Goal: Transaction & Acquisition: Book appointment/travel/reservation

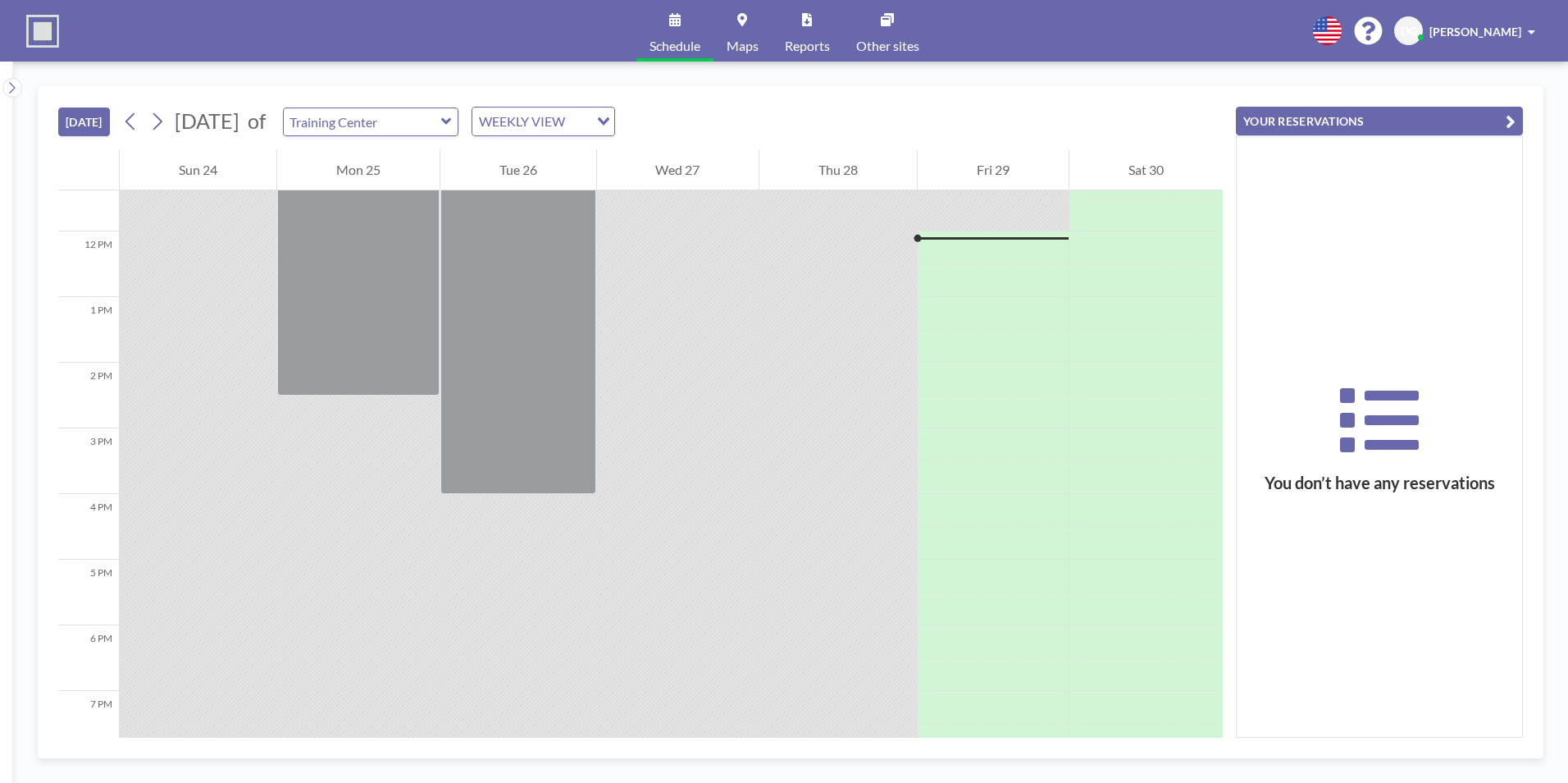
scroll to position [755, 0]
click at [609, 124] on icon "Search for option" at bounding box center [604, 121] width 11 height 9
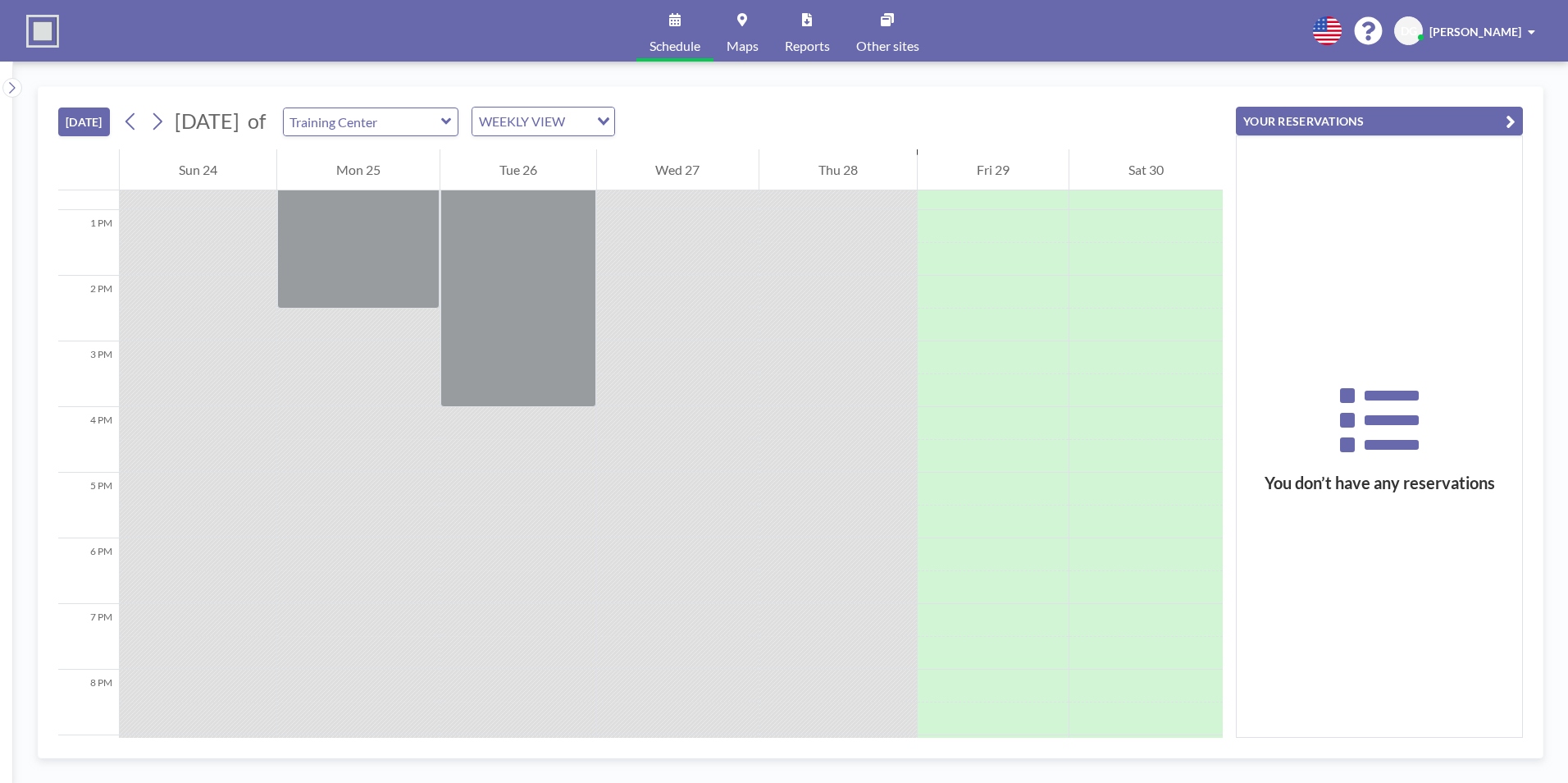
scroll to position [1036, 0]
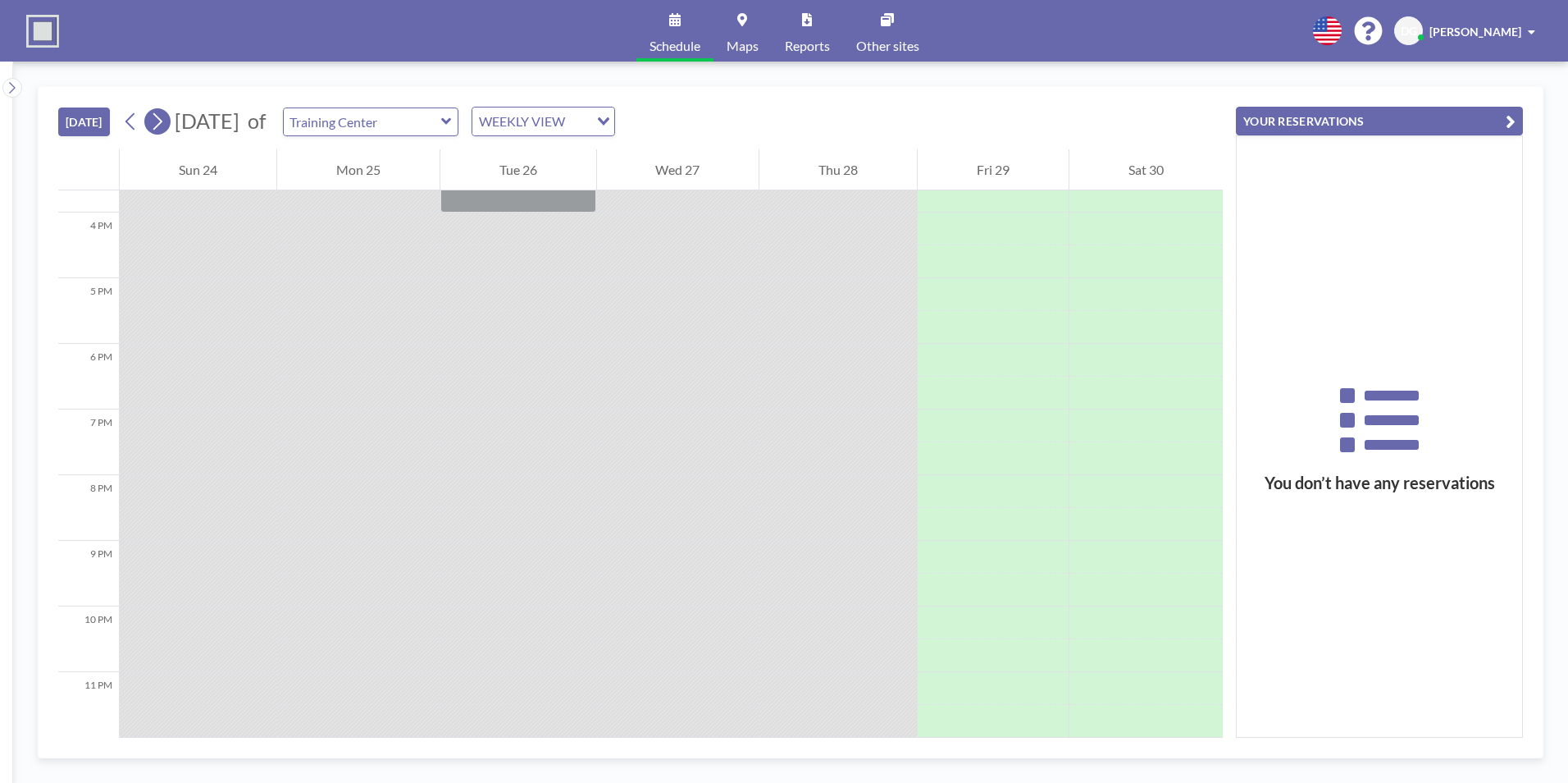
click at [168, 129] on button at bounding box center [157, 121] width 26 height 27
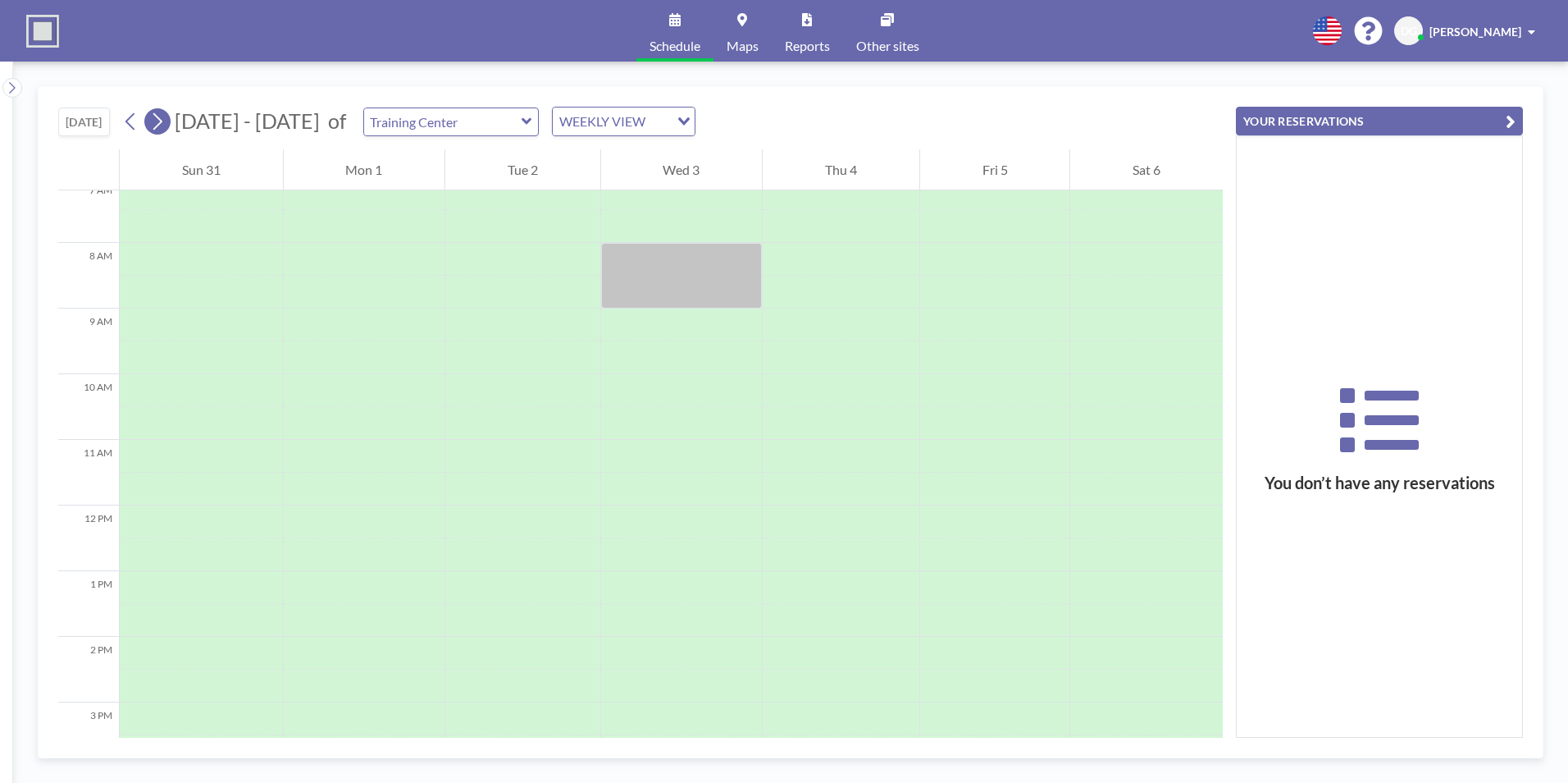
scroll to position [492, 0]
click at [521, 121] on icon at bounding box center [526, 121] width 10 height 16
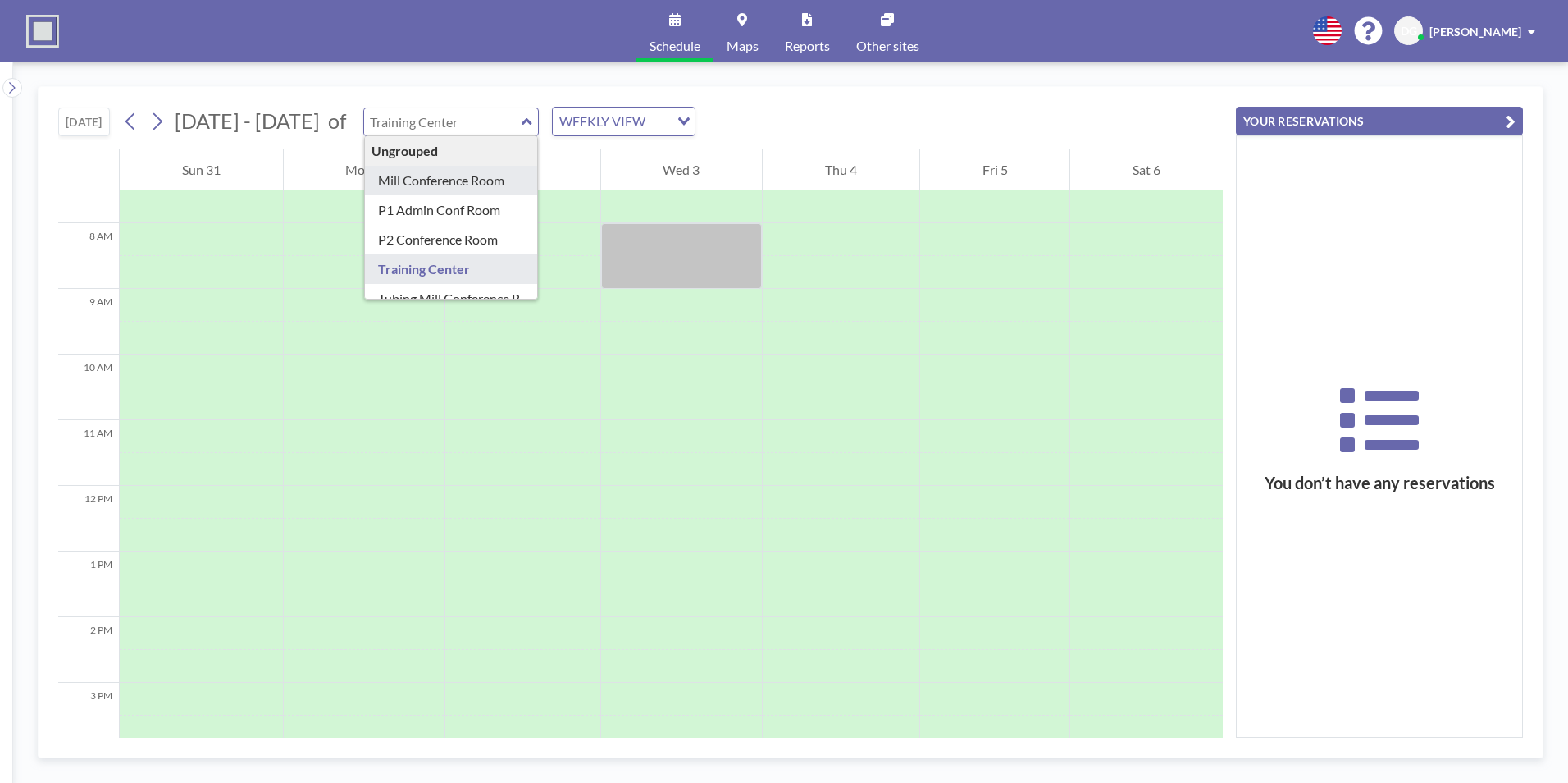
type input "Mill Conference Room"
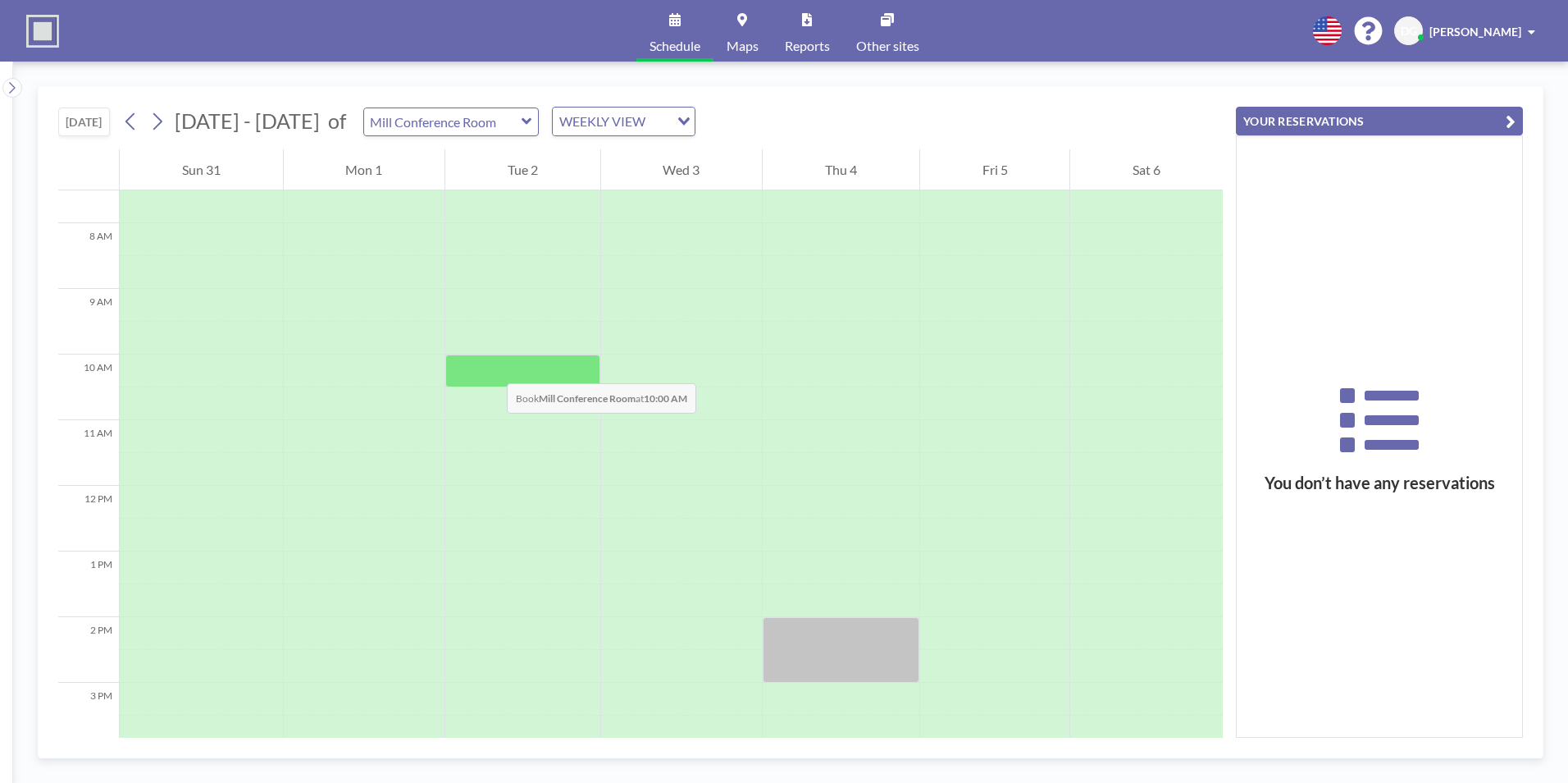
click at [490, 366] on div at bounding box center [522, 370] width 155 height 33
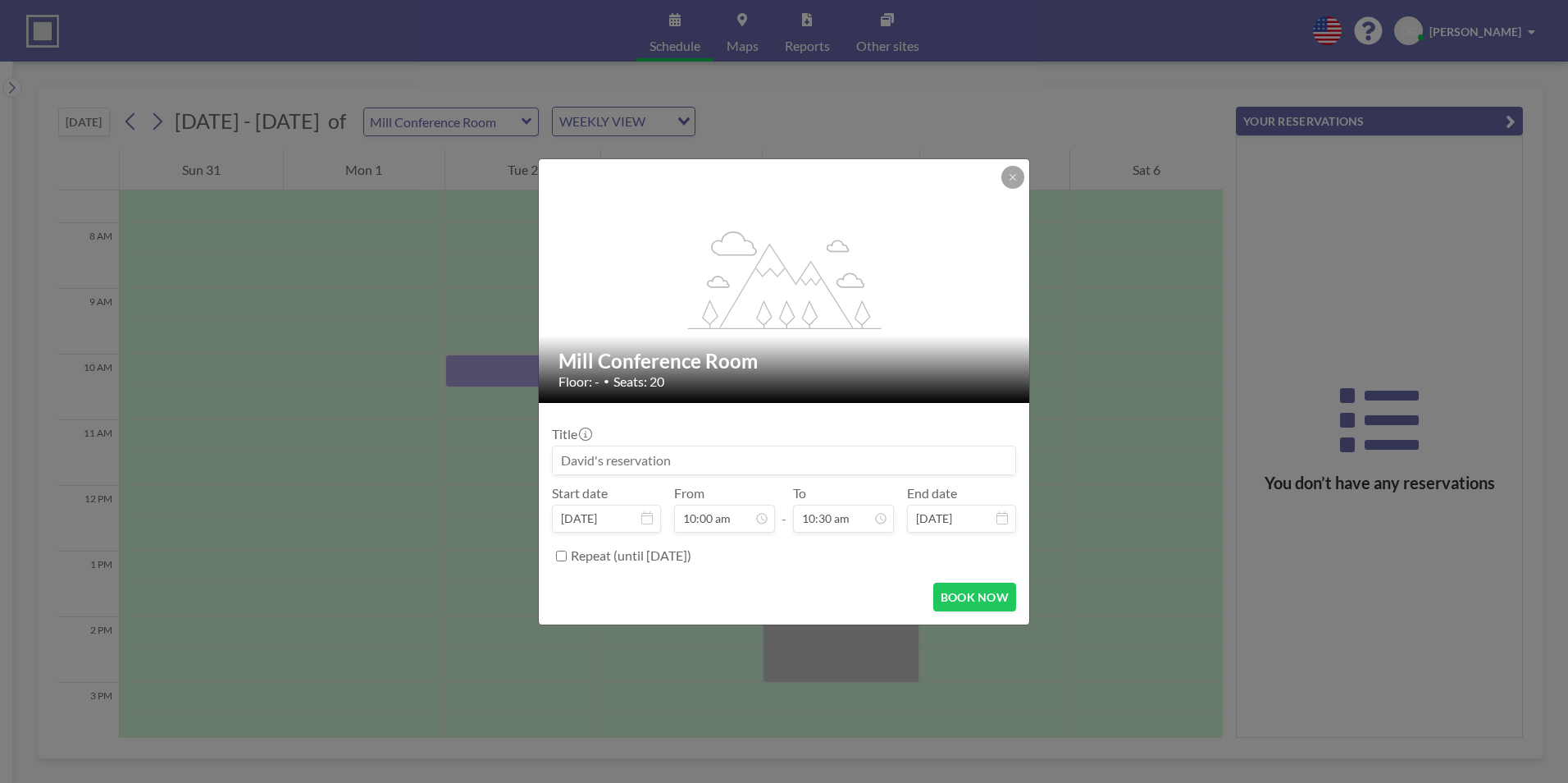
click at [655, 455] on input at bounding box center [784, 459] width 463 height 27
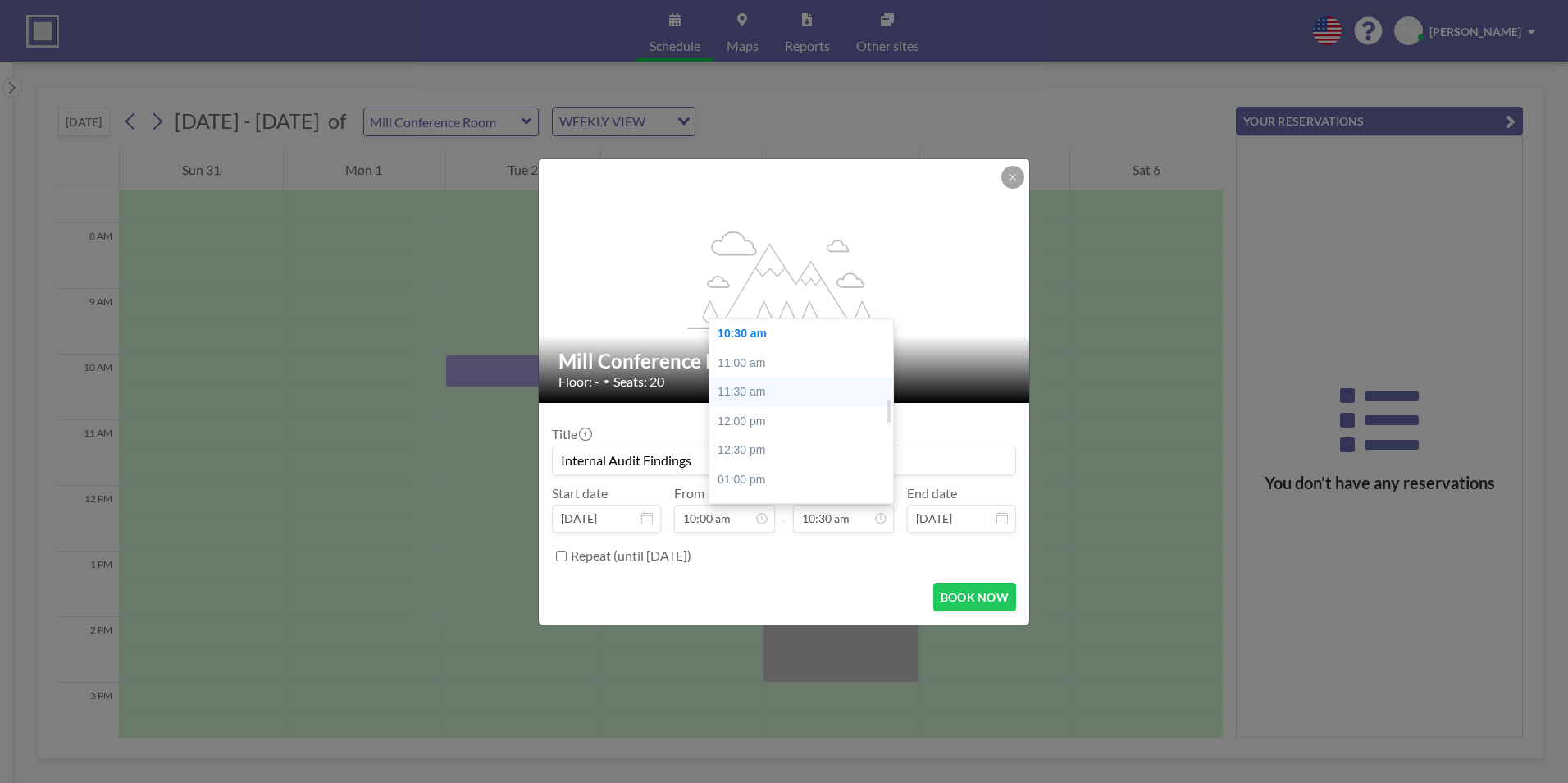
click at [777, 383] on div "11:30 am" at bounding box center [804, 392] width 192 height 29
type input "Internal Audit Findings"
type input "11:30 am"
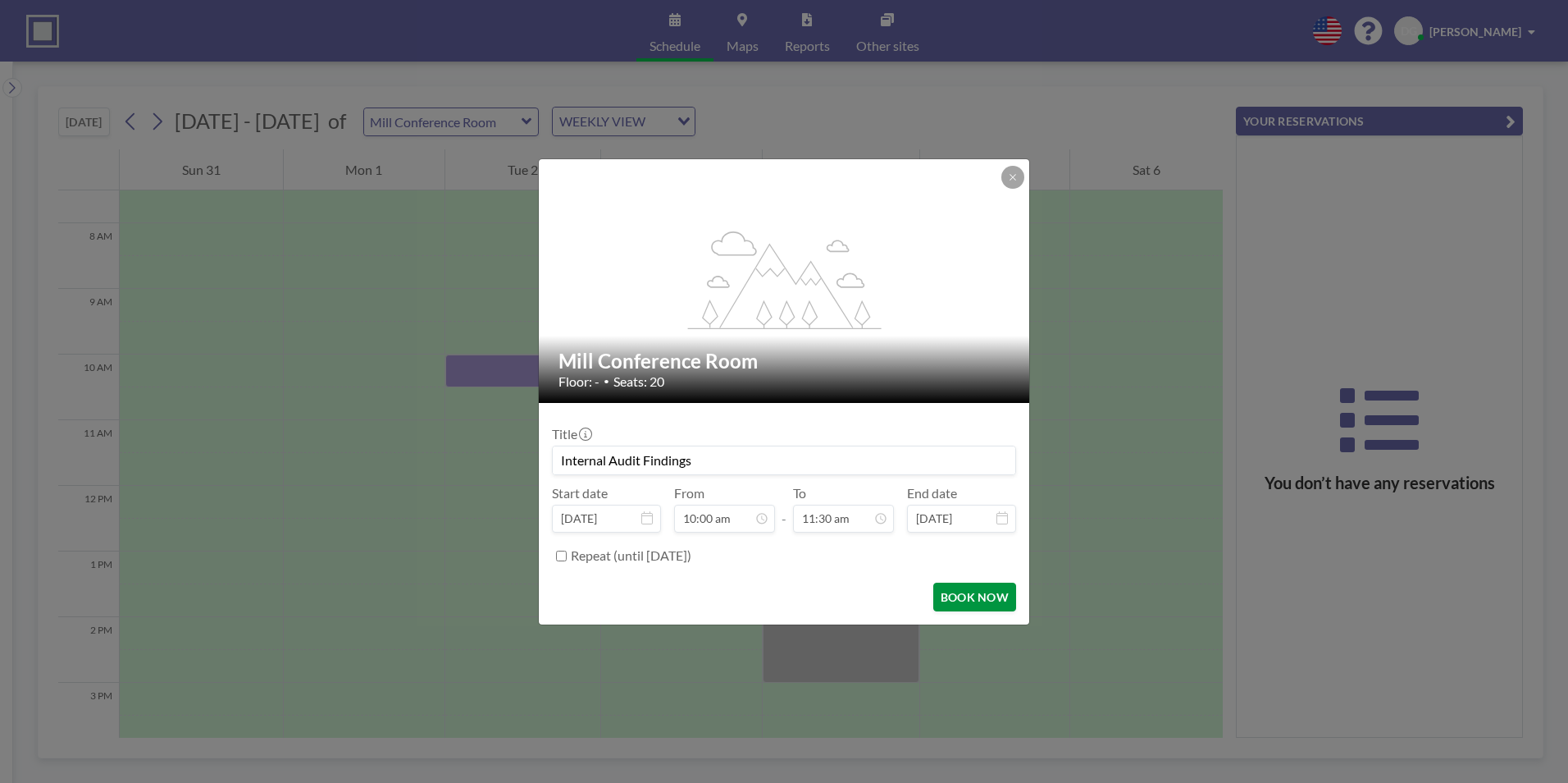
scroll to position [672, 0]
click at [559, 457] on input "Internal Audit Findings" at bounding box center [784, 459] width 463 height 27
type input "Mill Internal Audit Findings"
click at [965, 595] on button "BOOK NOW" at bounding box center [975, 596] width 83 height 28
